Goal: Task Accomplishment & Management: Manage account settings

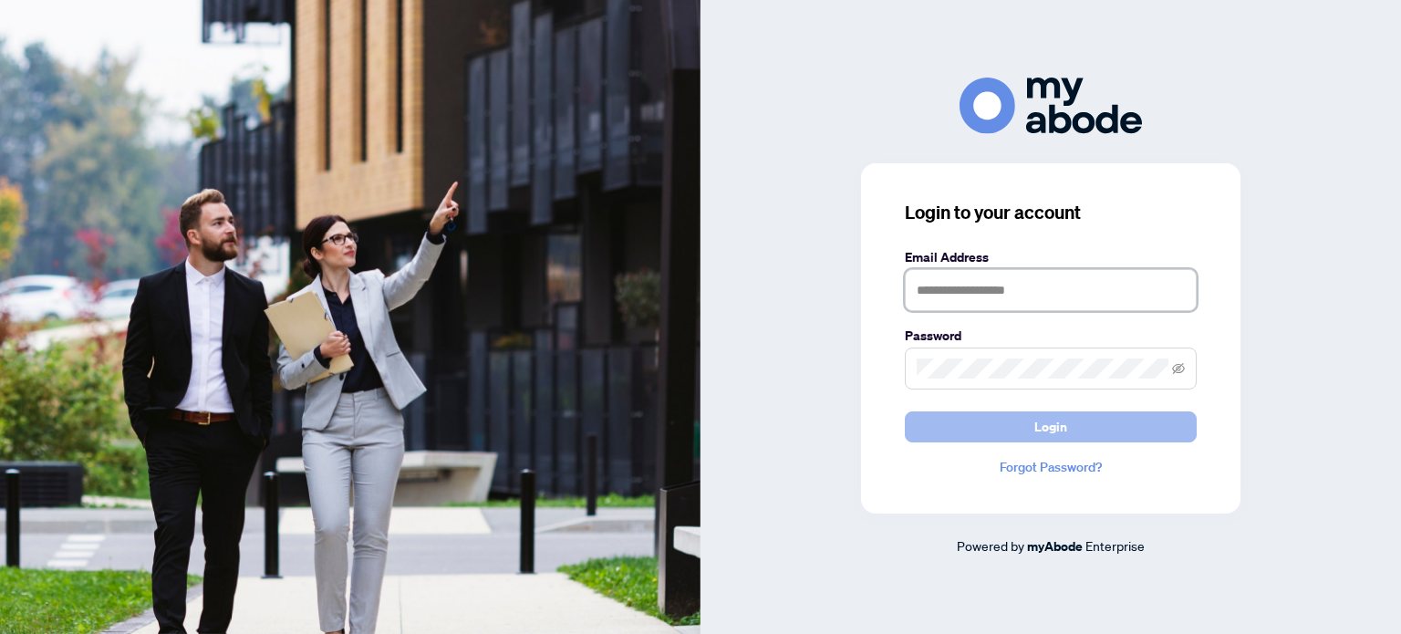
type input "**********"
click at [1051, 428] on span "Login" at bounding box center [1051, 426] width 33 height 29
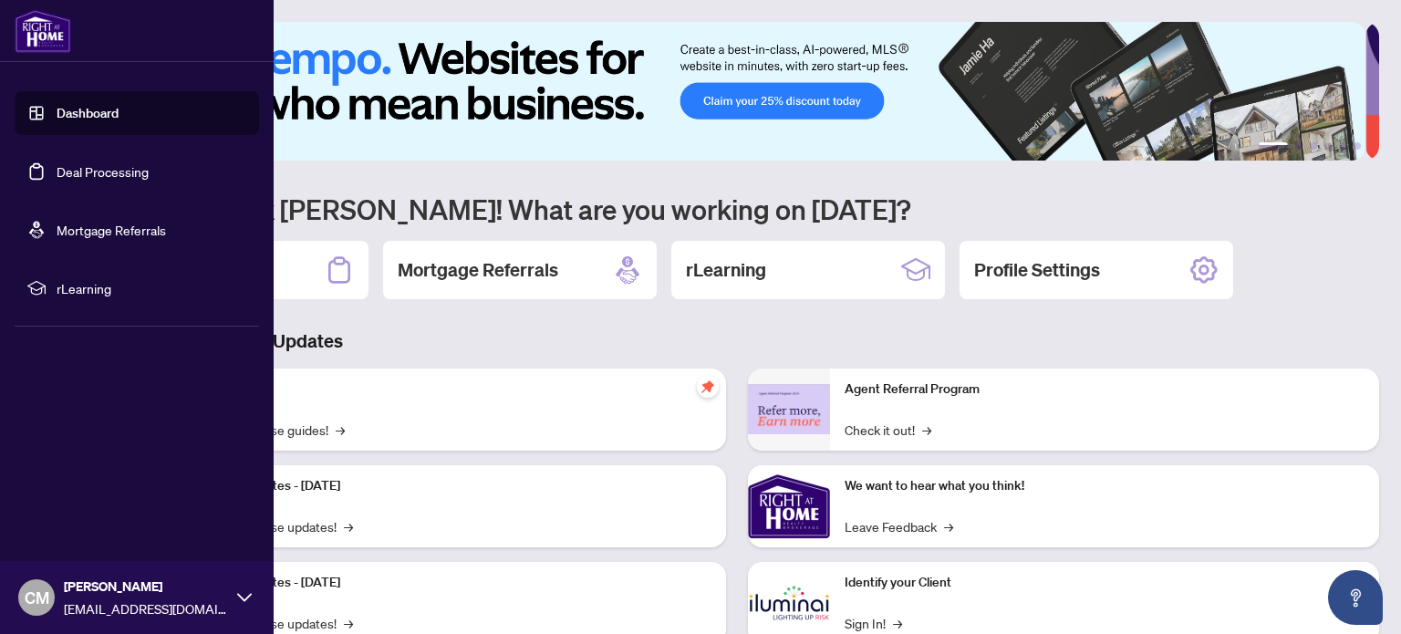
click at [87, 163] on link "Deal Processing" at bounding box center [103, 171] width 92 height 16
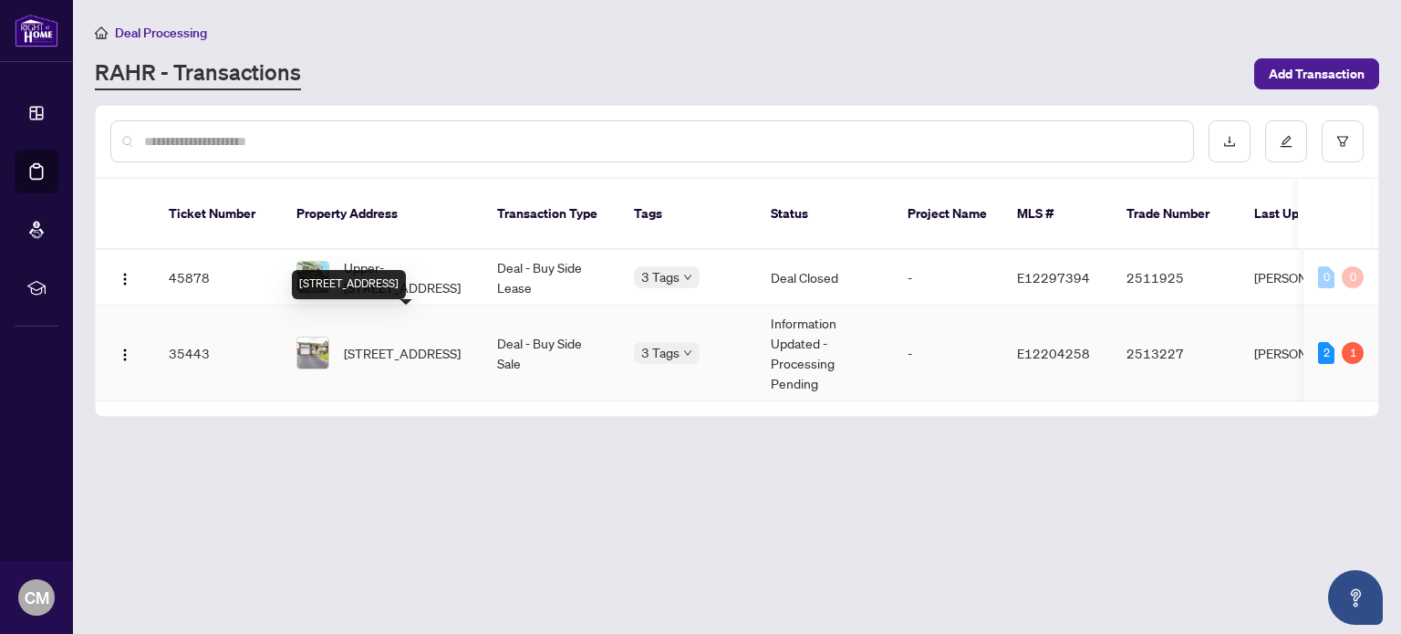
click at [386, 343] on span "52 Moraine Hill Dr, Toronto, Ontario M1T 2A2, Canada" at bounding box center [402, 353] width 117 height 20
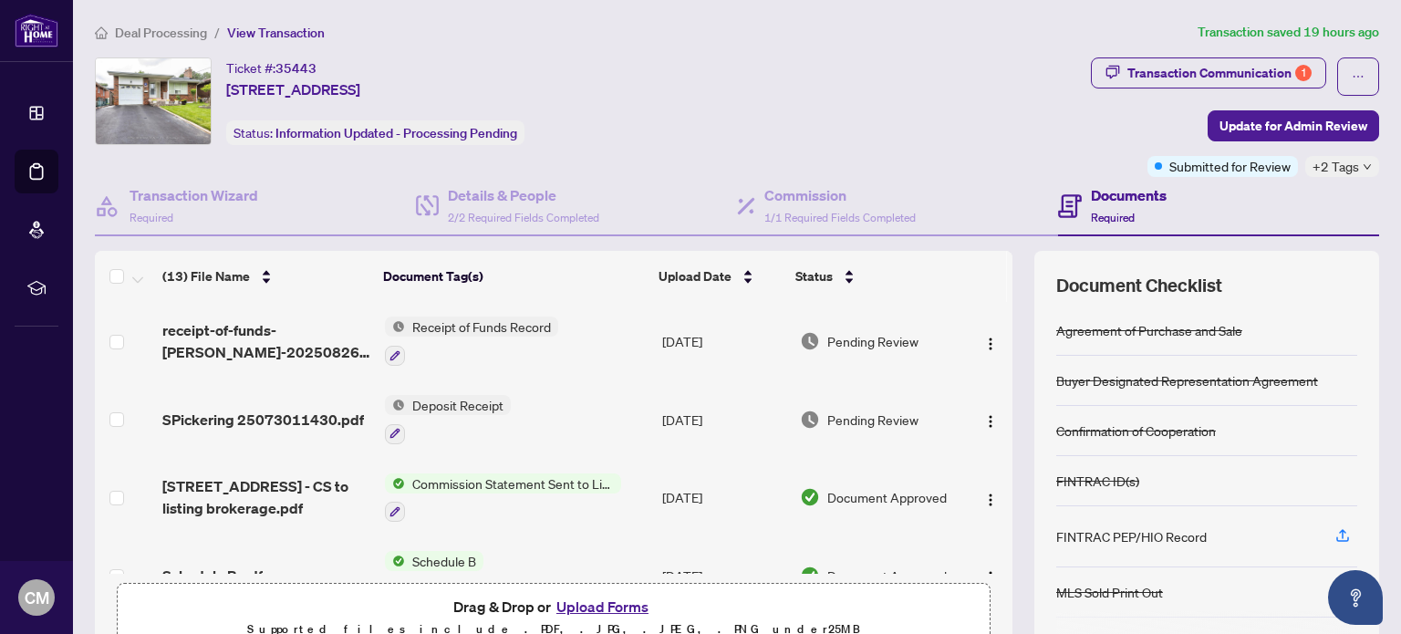
click at [1363, 164] on icon "down" at bounding box center [1367, 166] width 9 height 9
click at [941, 104] on div "Ticket #: 35443 52 Moraine Hill Dr, Toronto, Ontario M1T 2A2, Canada Status: In…" at bounding box center [589, 101] width 989 height 88
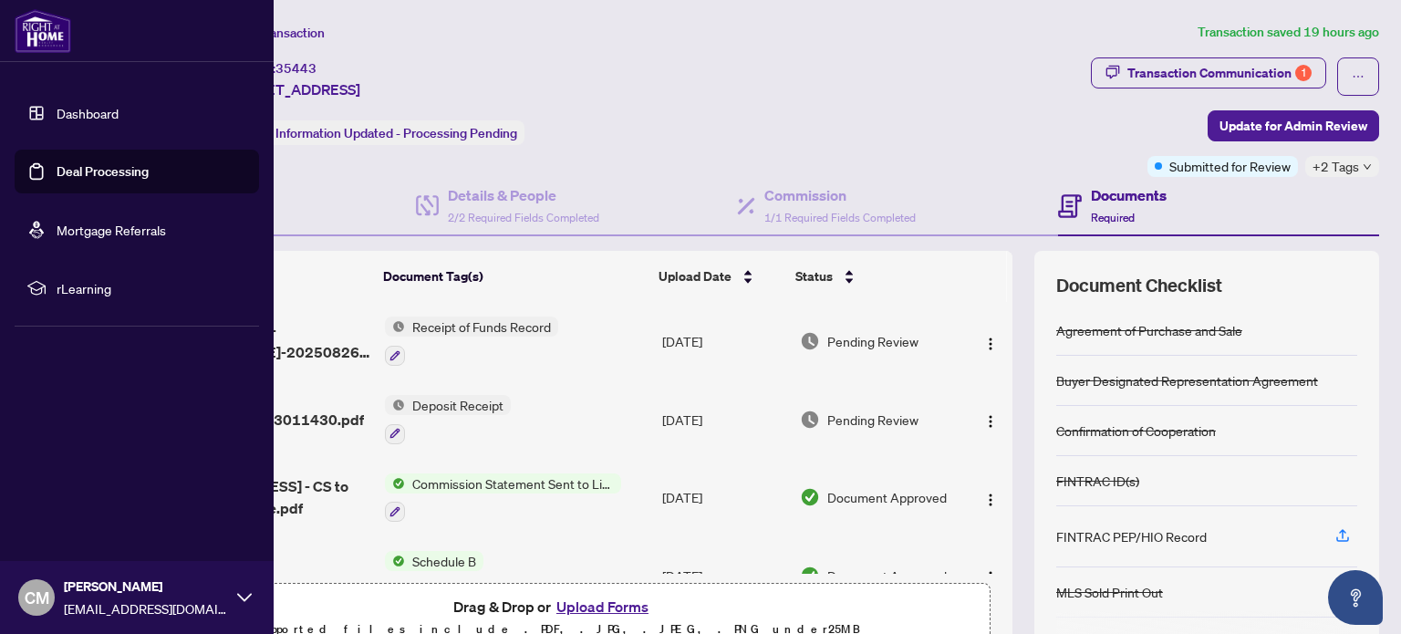
click at [57, 171] on link "Deal Processing" at bounding box center [103, 171] width 92 height 16
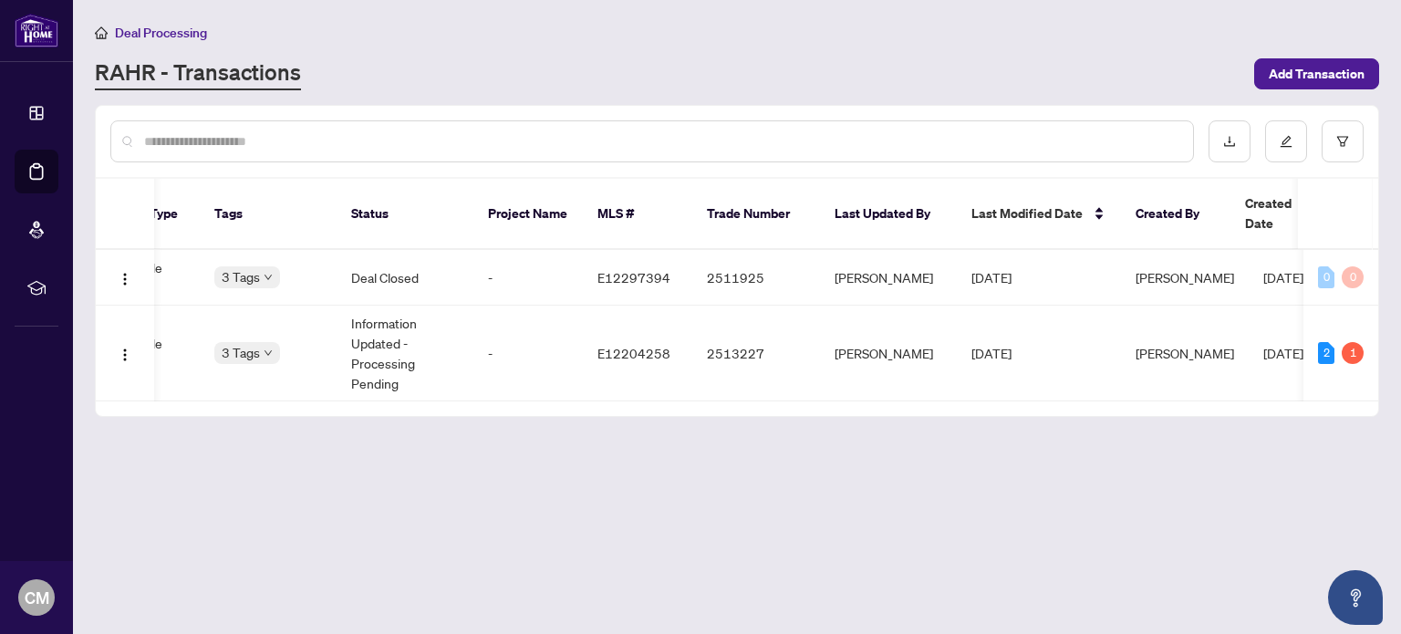
scroll to position [0, 461]
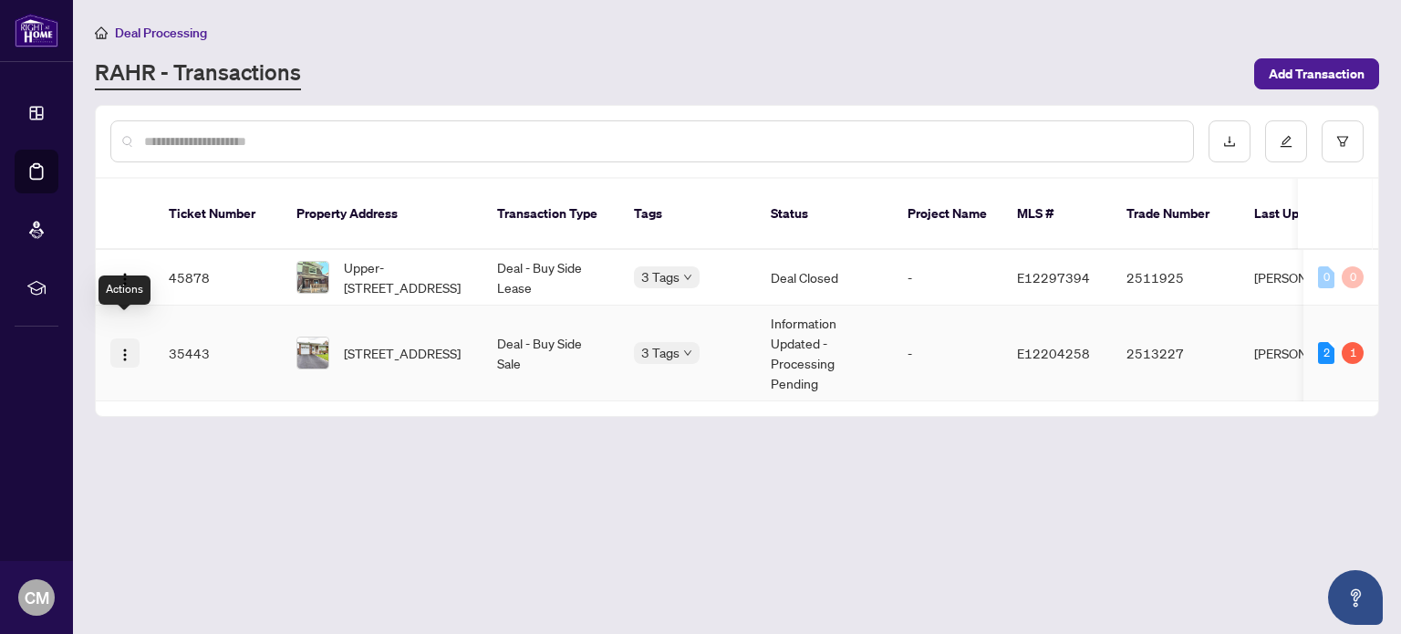
click at [121, 348] on img "button" at bounding box center [125, 355] width 15 height 15
click at [538, 530] on main "Deal Processing RAHR - Transactions Add Transaction Ticket Number Property Addr…" at bounding box center [737, 317] width 1328 height 634
